Goal: Check status: Check status

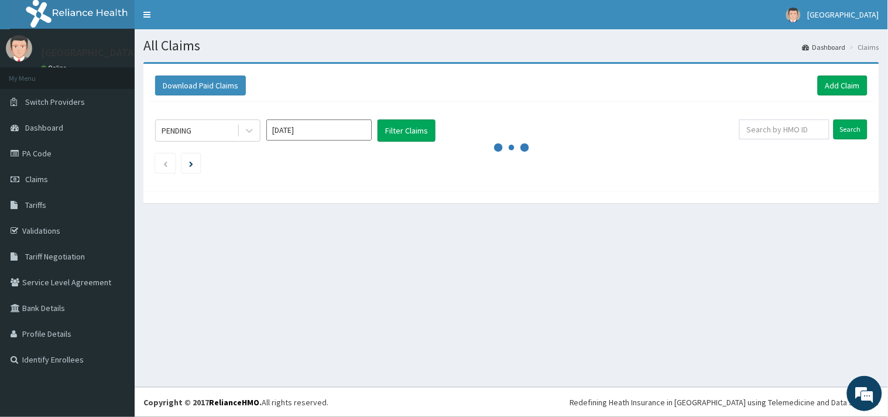
click at [66, 236] on link "Validations" at bounding box center [67, 231] width 135 height 26
drag, startPoint x: 0, startPoint y: 0, endPoint x: 66, endPoint y: 236, distance: 245.3
click at [66, 236] on link "Validations" at bounding box center [67, 231] width 135 height 26
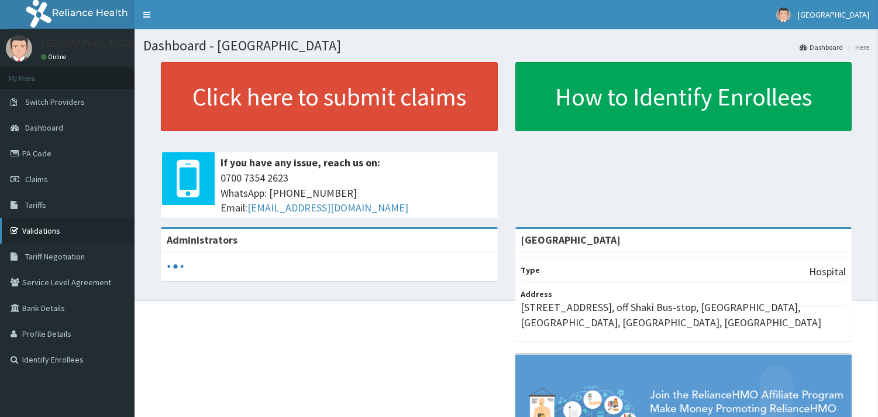
click at [36, 222] on link "Validations" at bounding box center [67, 231] width 135 height 26
